Goal: Navigation & Orientation: Find specific page/section

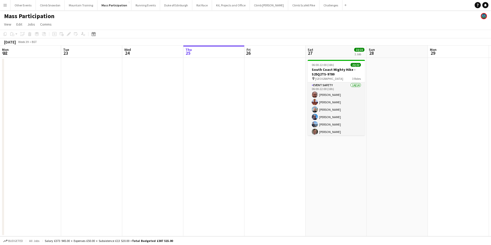
scroll to position [0, 176]
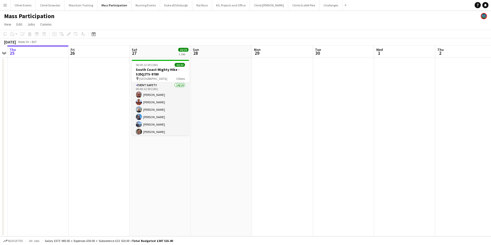
click at [4, 7] on app-icon "Menu" at bounding box center [5, 5] width 4 height 4
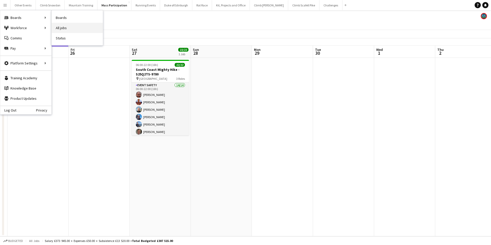
click at [73, 26] on link "All jobs" at bounding box center [77, 28] width 51 height 10
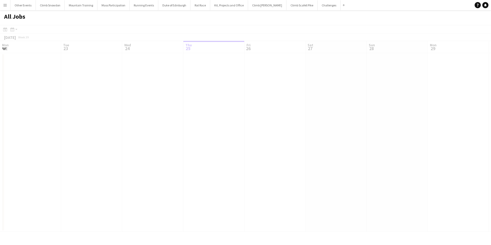
scroll to position [0, 122]
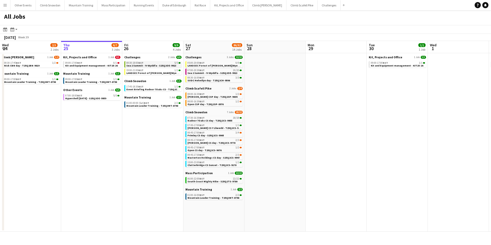
click at [154, 64] on span "Sea 2 Summit - Yr Wyddfa - S25Q2OE-9913" at bounding box center [151, 65] width 50 height 3
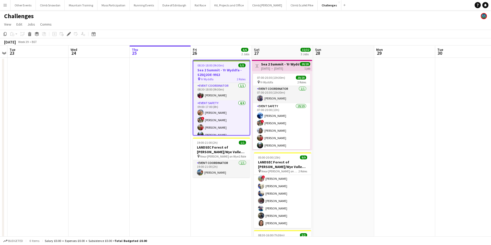
click at [3, 5] on button "Menu" at bounding box center [5, 5] width 10 height 10
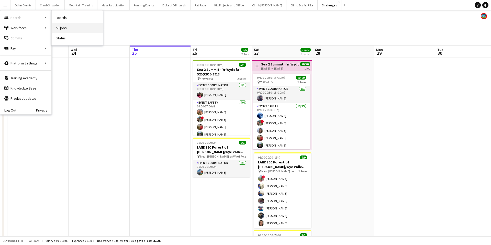
click at [71, 32] on link "All jobs" at bounding box center [77, 28] width 51 height 10
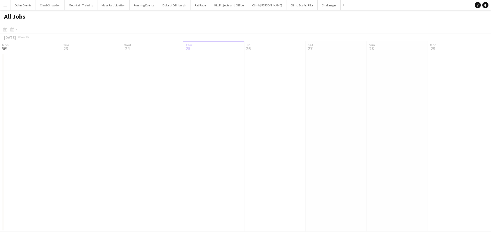
scroll to position [0, 122]
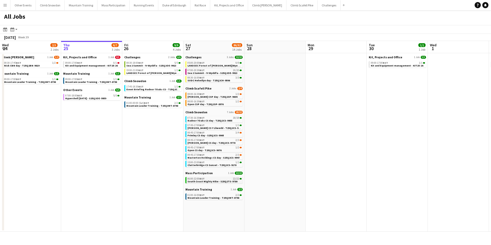
click at [208, 178] on div "06:00-22:00 BST 22/22" at bounding box center [214, 178] width 54 height 3
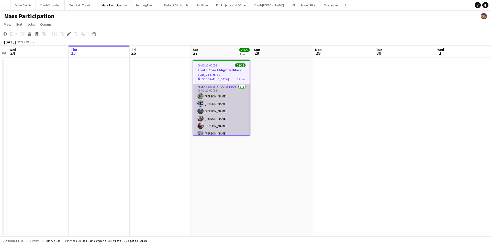
scroll to position [114, 0]
